Goal: Information Seeking & Learning: Find specific fact

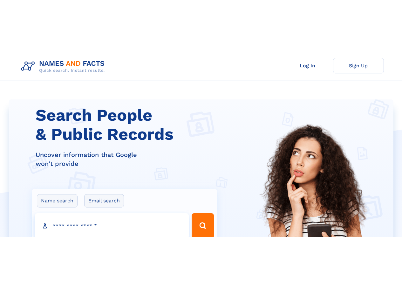
scroll to position [1, 0]
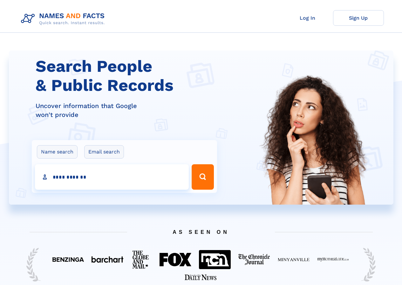
type input "**********"
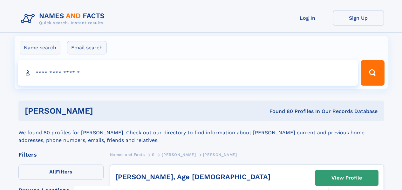
click input "**" at bounding box center [0, 0] width 0 height 0
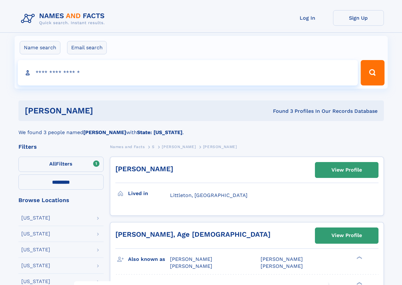
select select "**"
